Goal: Transaction & Acquisition: Purchase product/service

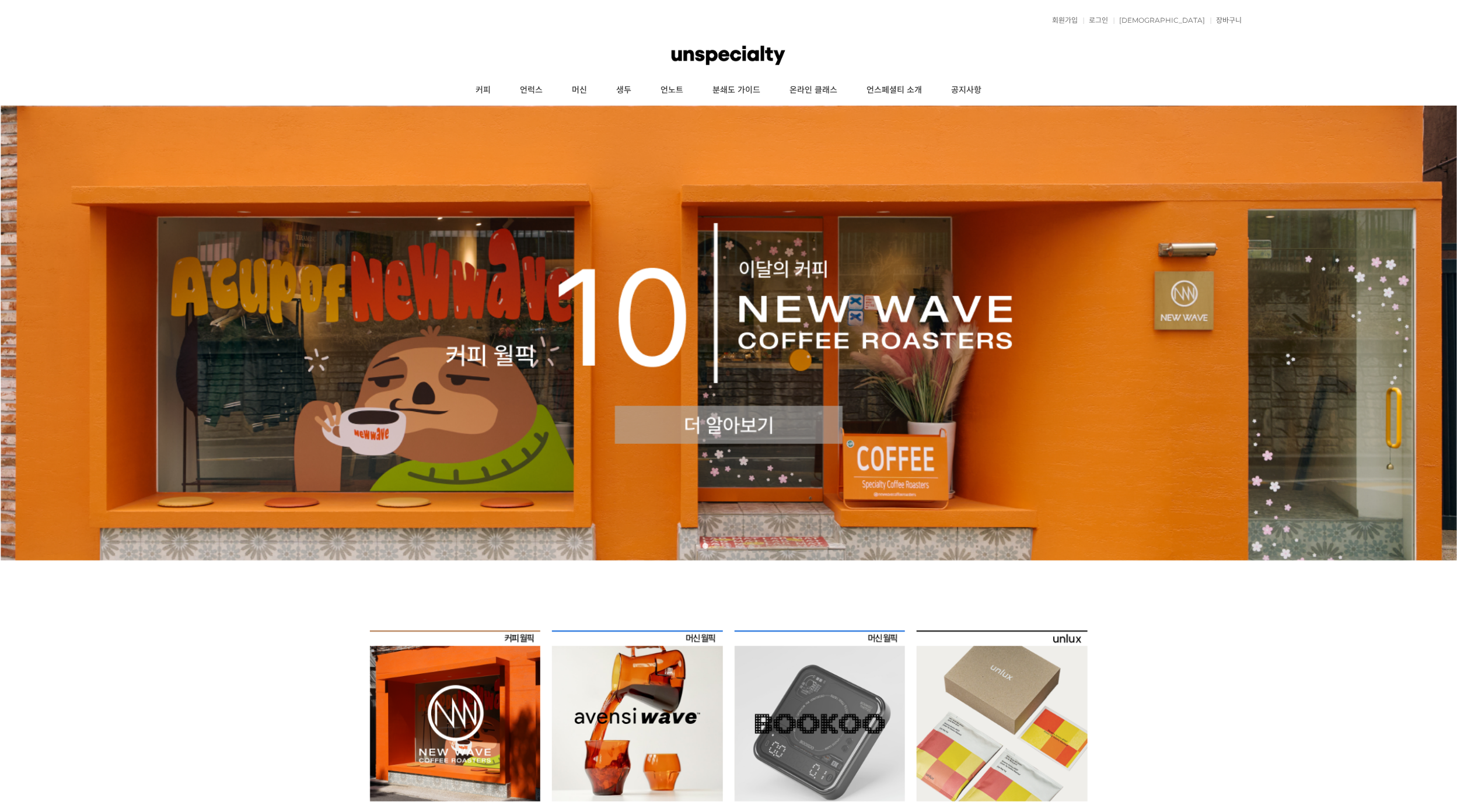
click at [486, 87] on link "커피" at bounding box center [483, 91] width 44 height 29
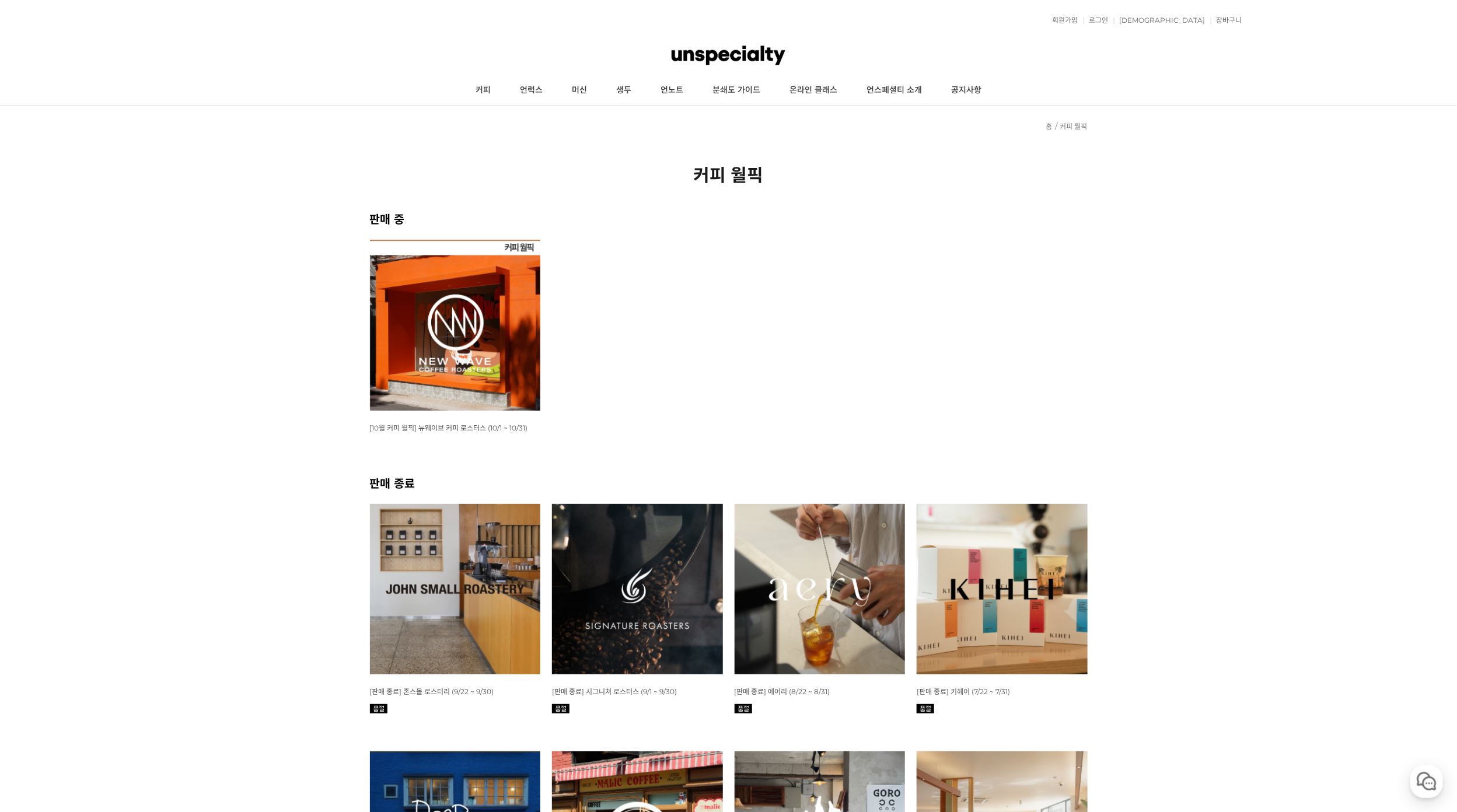
click at [863, 613] on img at bounding box center [820, 590] width 171 height 171
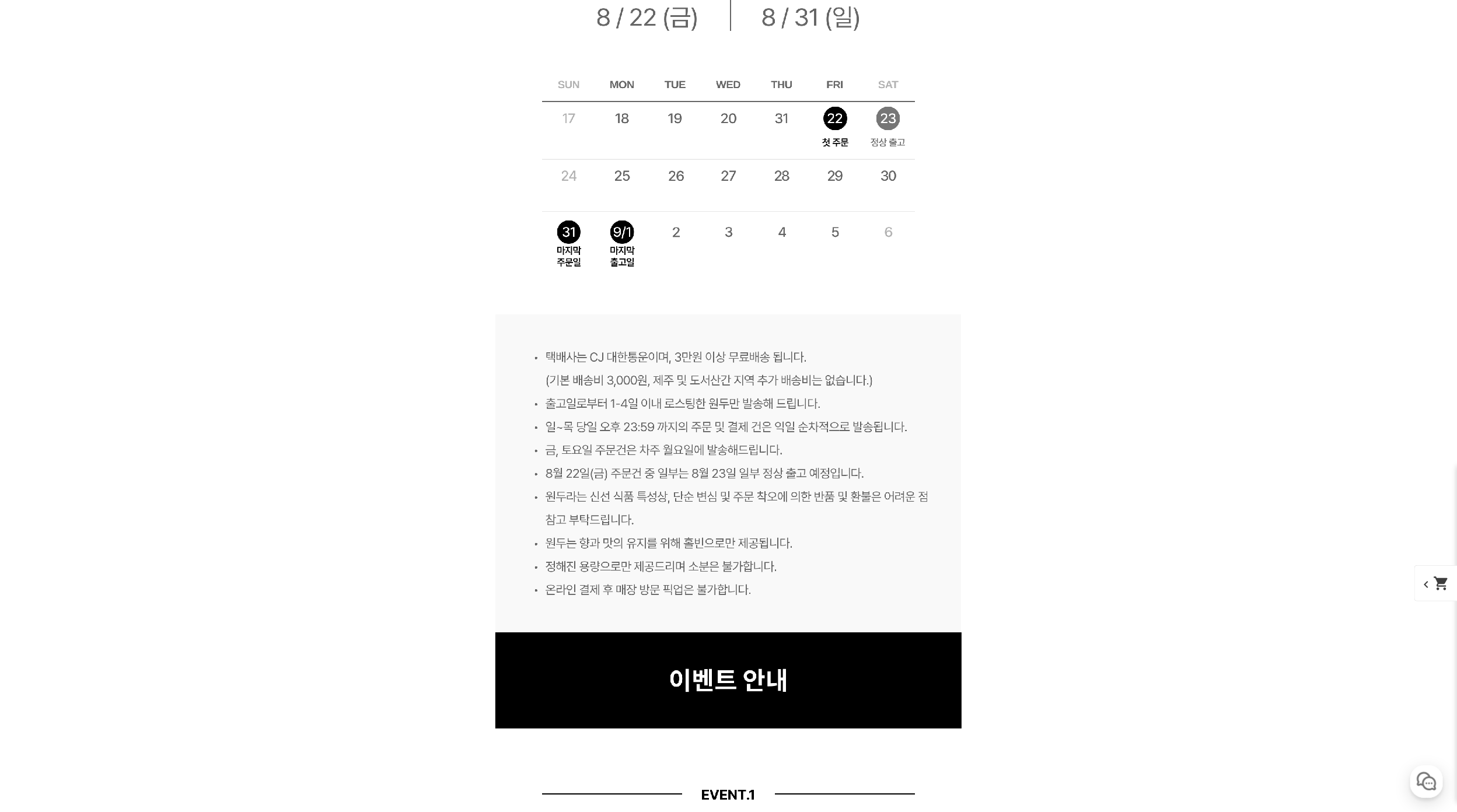
scroll to position [5500, 0]
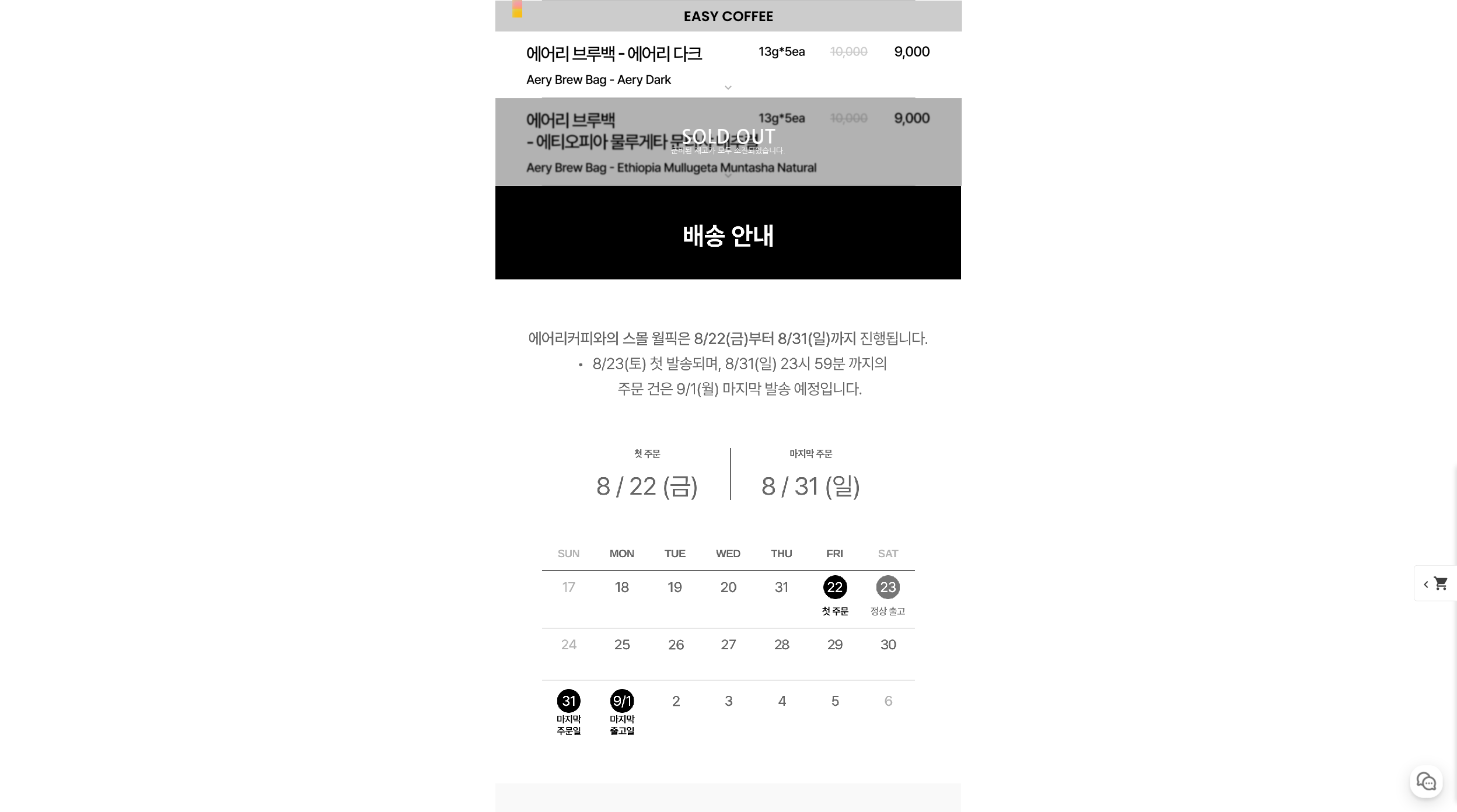
scroll to position [5816, 0]
